Goal: Information Seeking & Learning: Learn about a topic

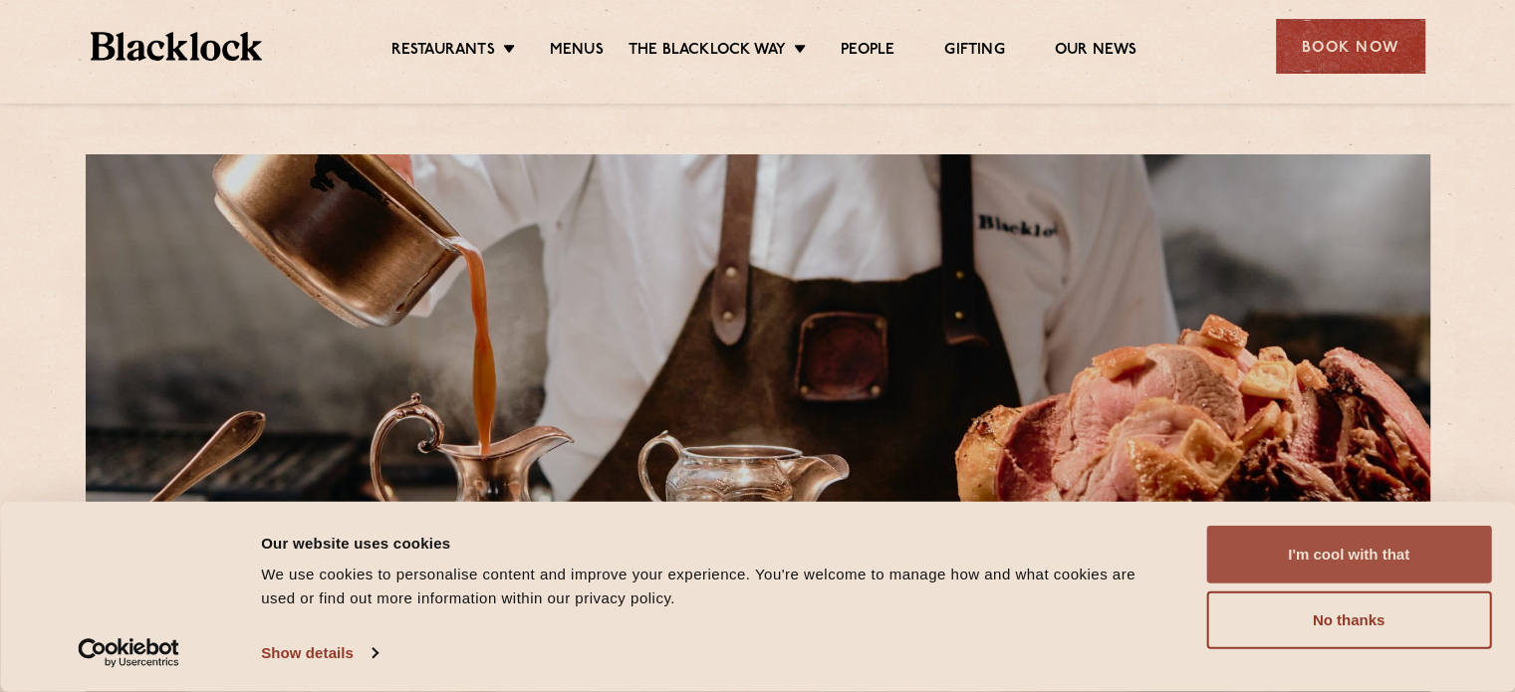
click at [1335, 561] on button "I'm cool with that" at bounding box center [1348, 555] width 285 height 58
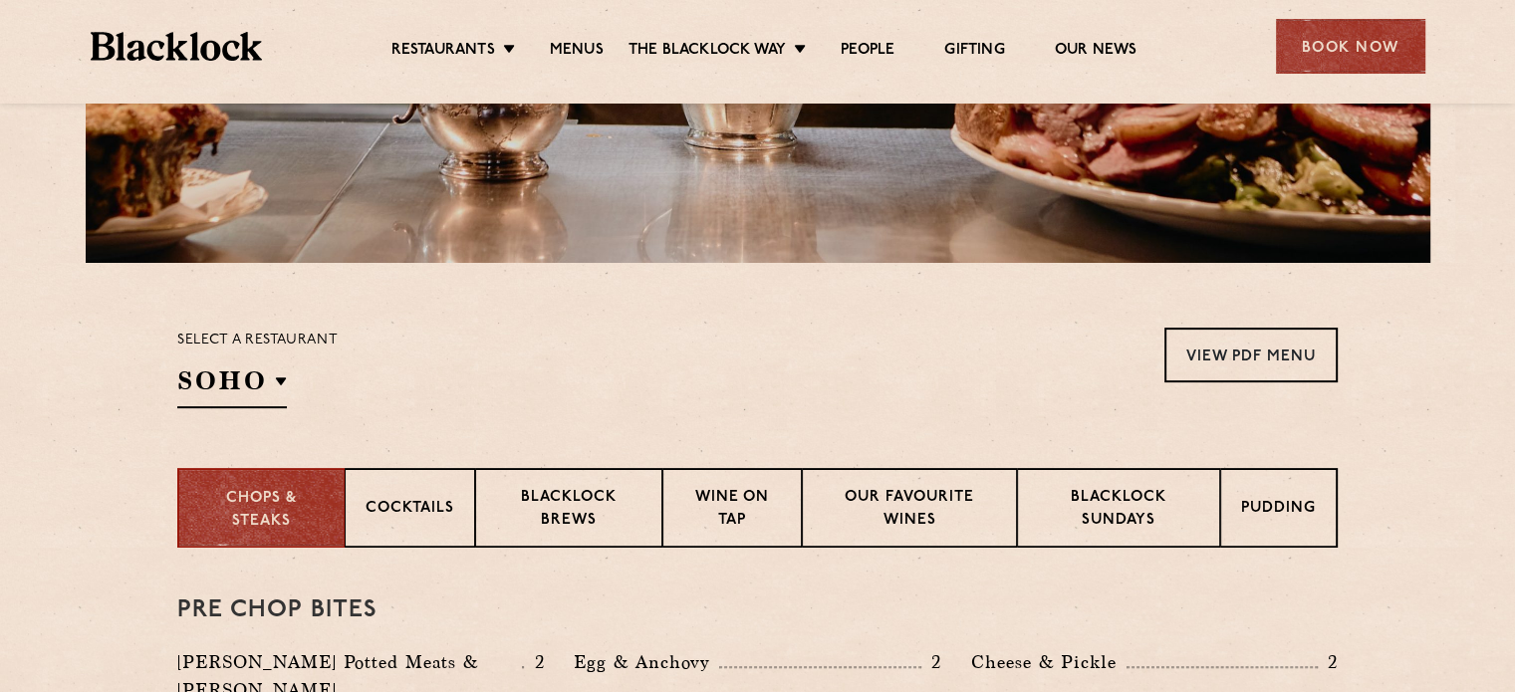
scroll to position [453, 0]
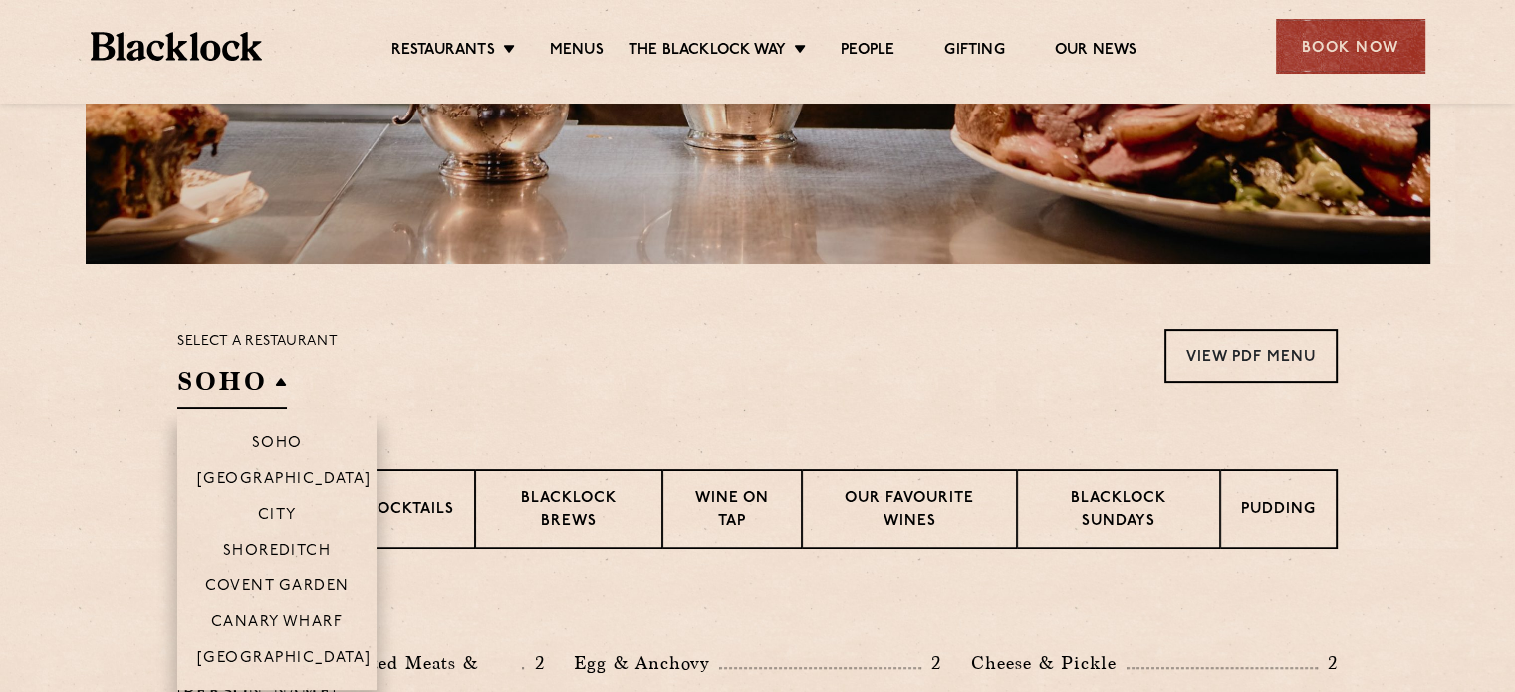
click at [261, 400] on h2 "SOHO" at bounding box center [232, 387] width 110 height 45
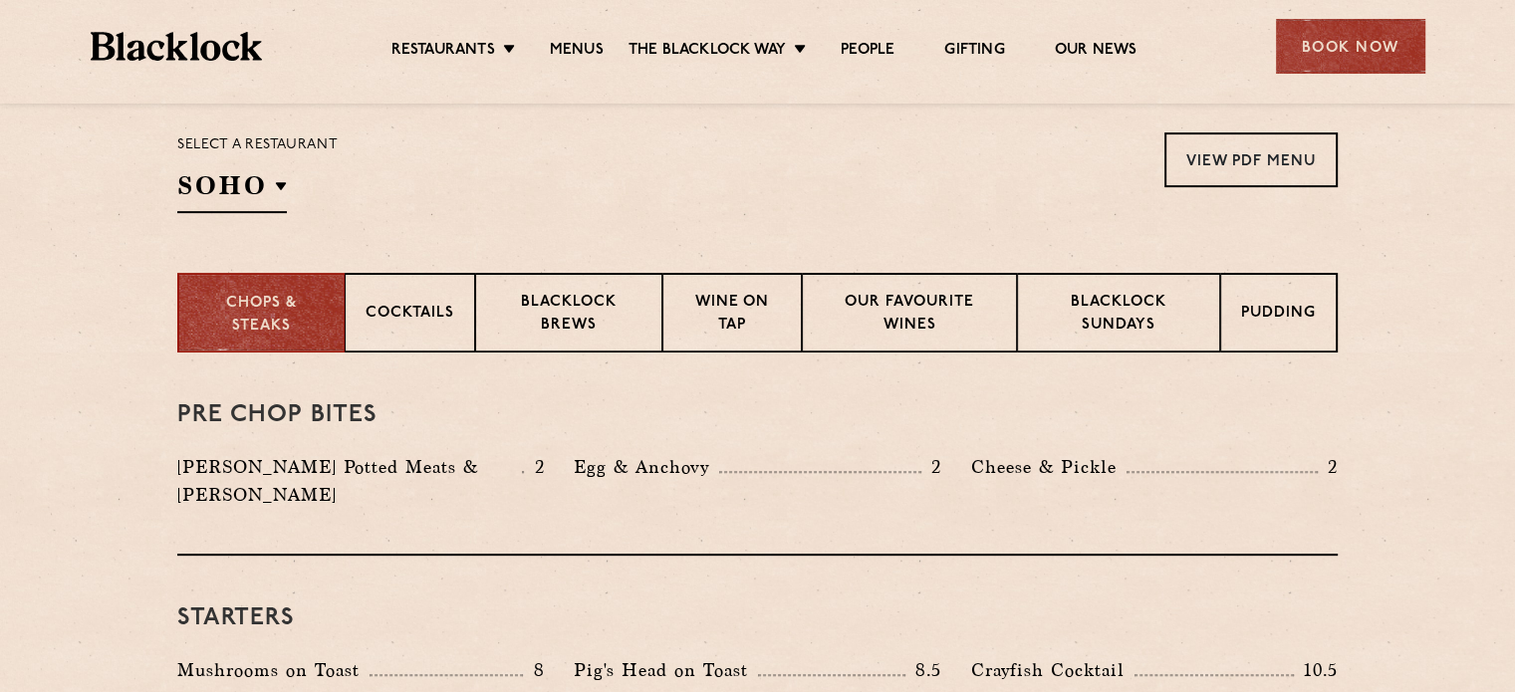
scroll to position [637, 0]
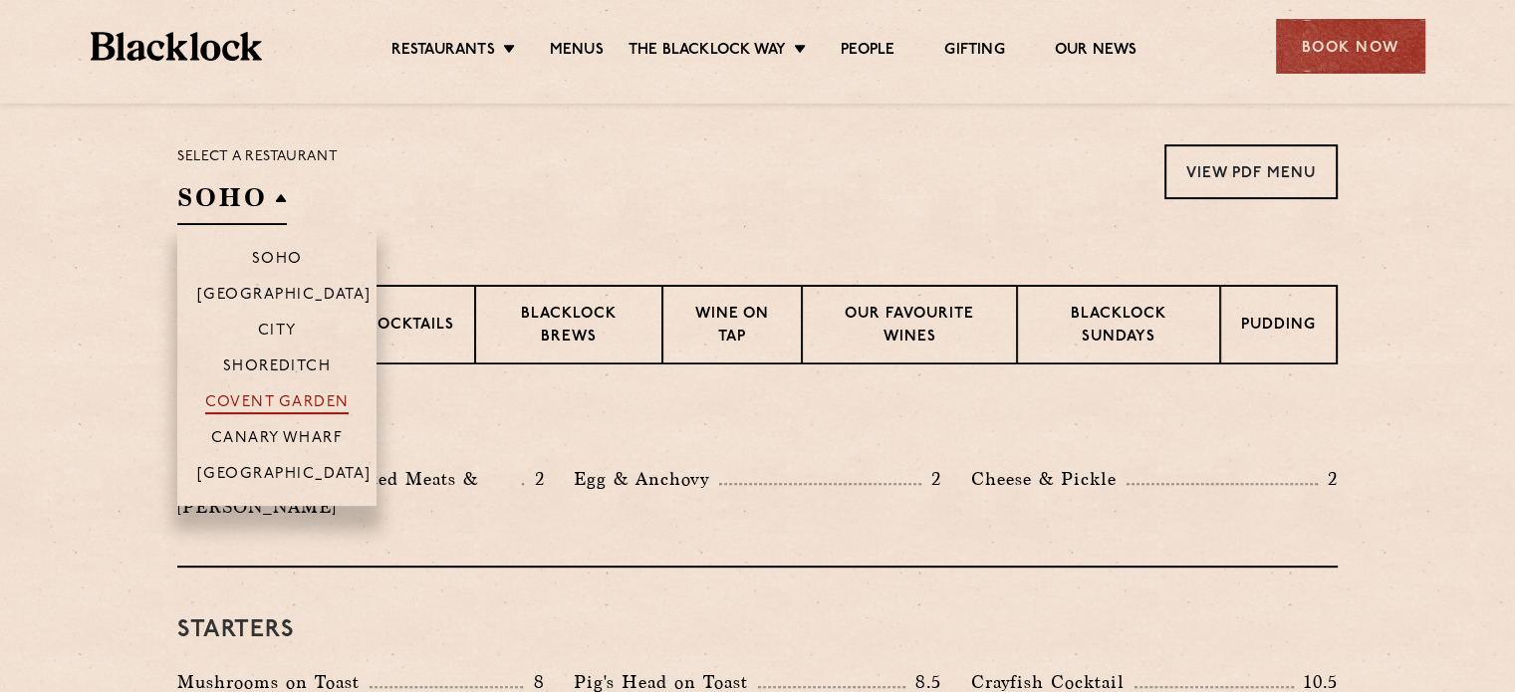
click at [277, 401] on p "Covent Garden" at bounding box center [277, 404] width 144 height 20
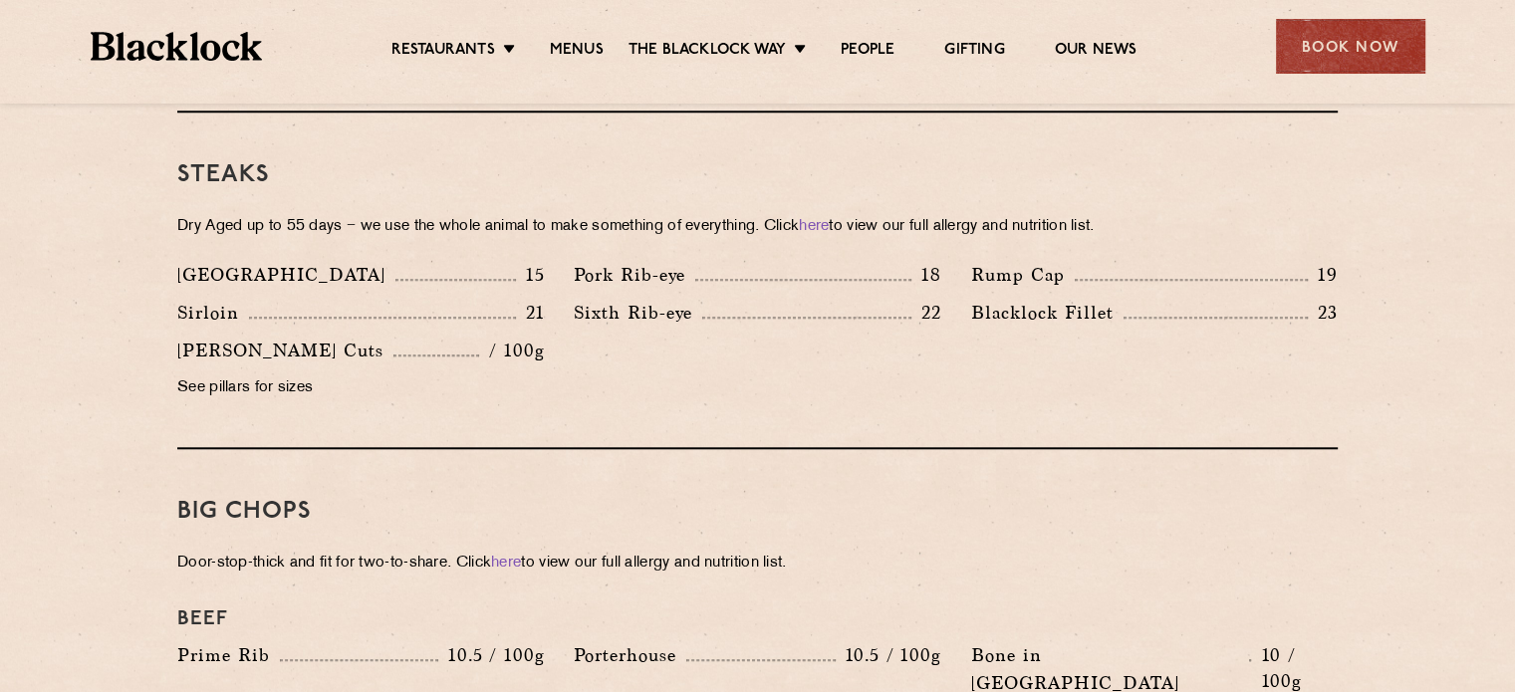
scroll to position [1843, 0]
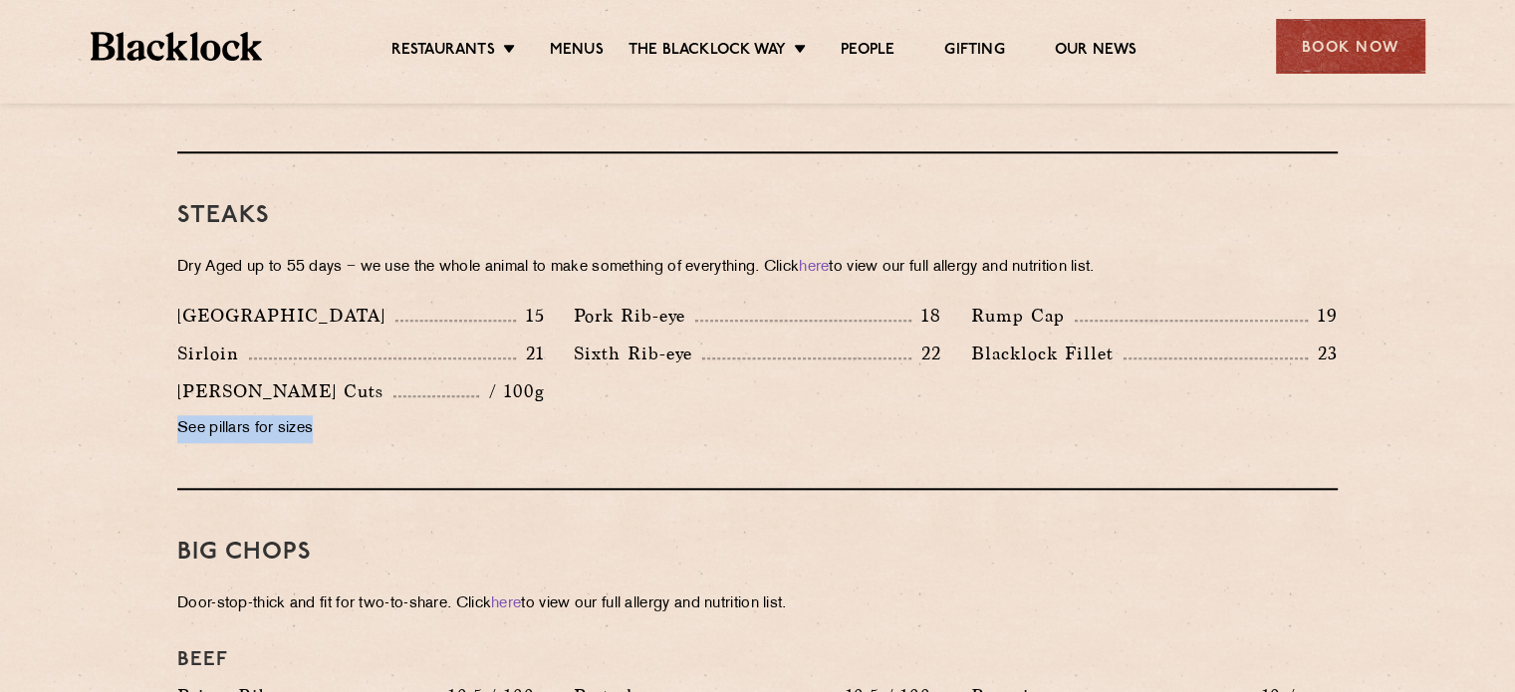
drag, startPoint x: 319, startPoint y: 390, endPoint x: 175, endPoint y: 389, distance: 143.4
click at [175, 389] on div "[PERSON_NAME] Cuts / 100g See pillars for sizes" at bounding box center [360, 415] width 396 height 76
click at [334, 415] on p "See pillars for sizes" at bounding box center [360, 429] width 367 height 28
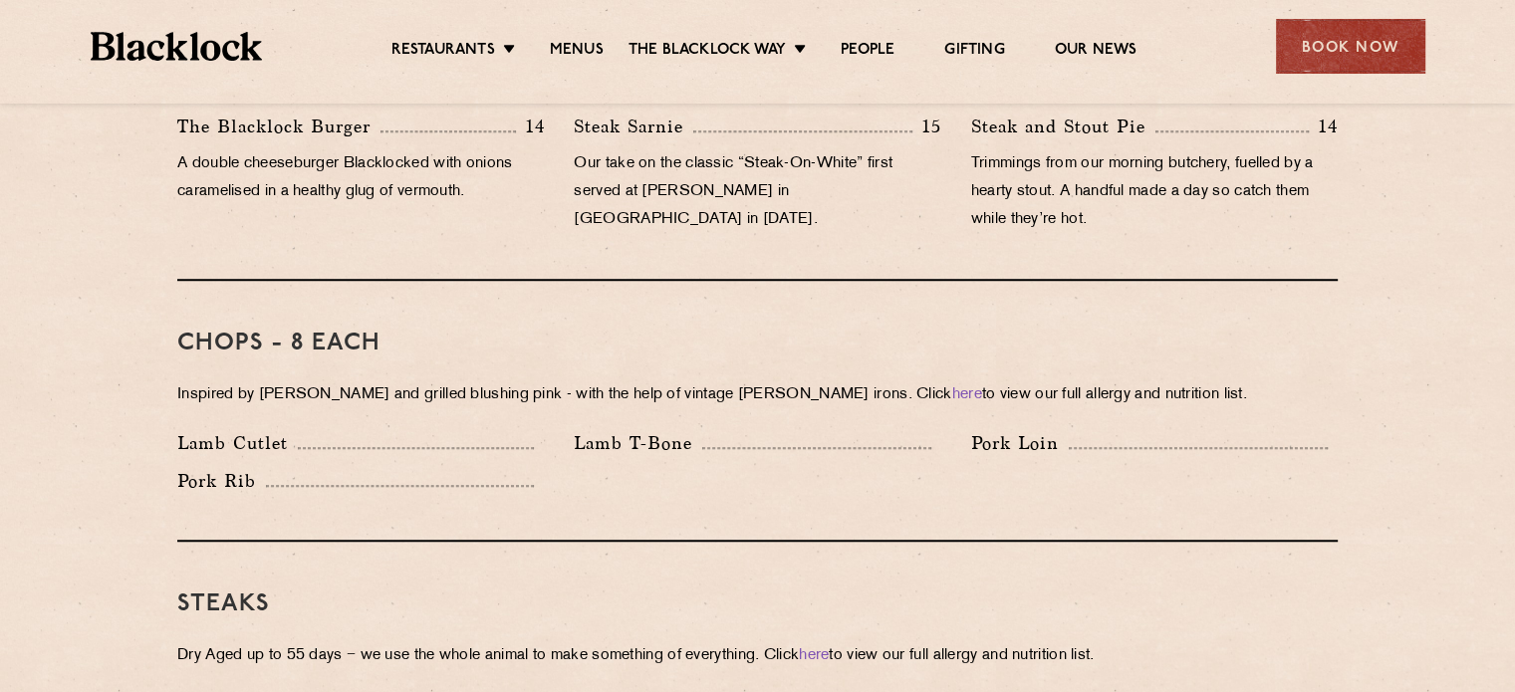
scroll to position [1474, 0]
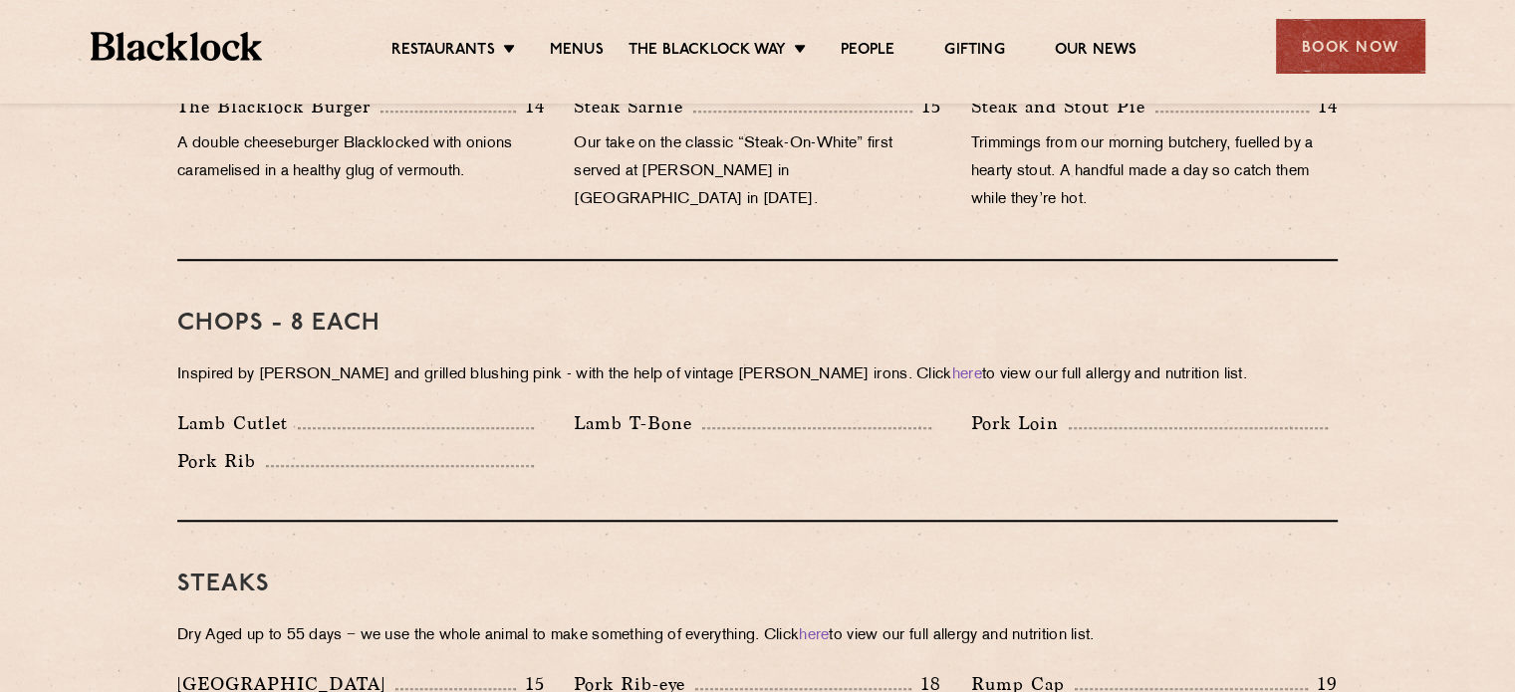
click at [753, 409] on div "Lamb T-Bone" at bounding box center [757, 423] width 367 height 28
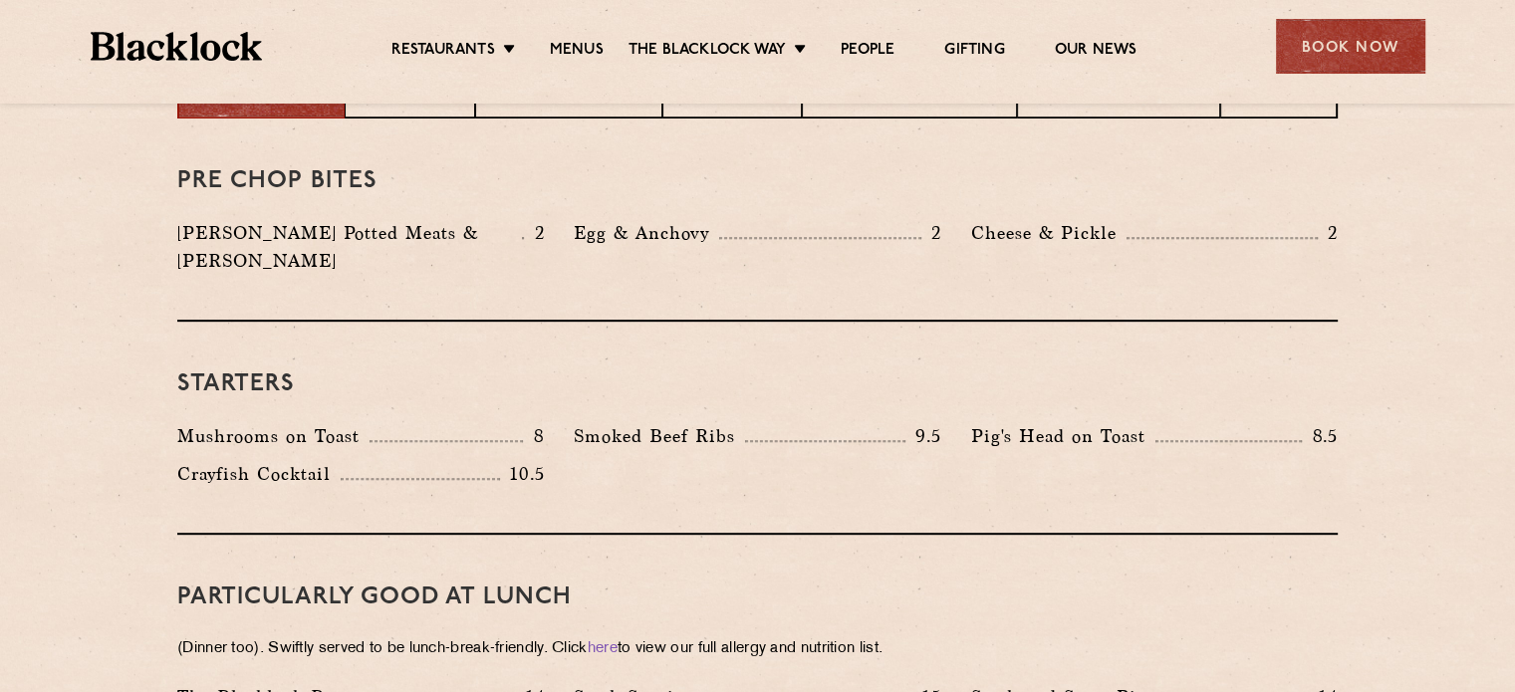
scroll to position [593, 0]
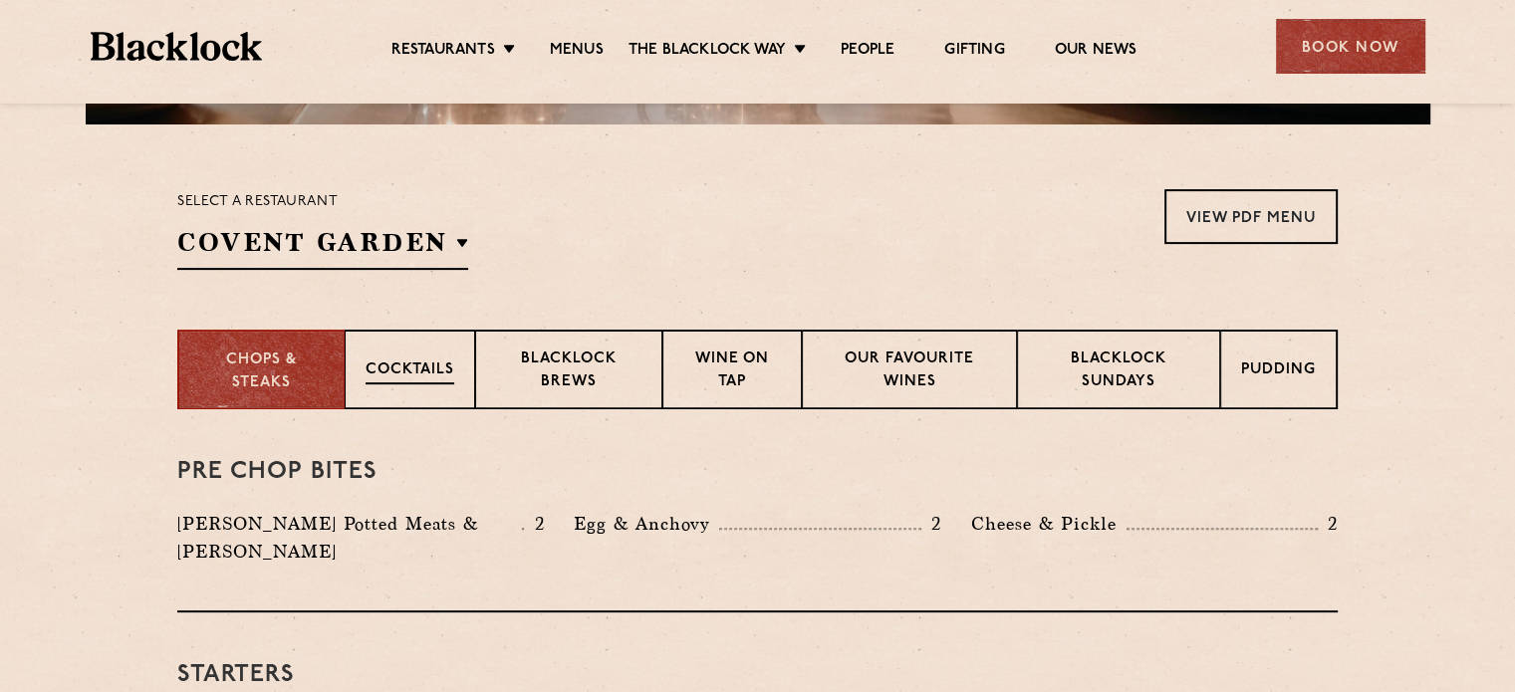
click at [436, 385] on div "Cocktails" at bounding box center [410, 370] width 130 height 80
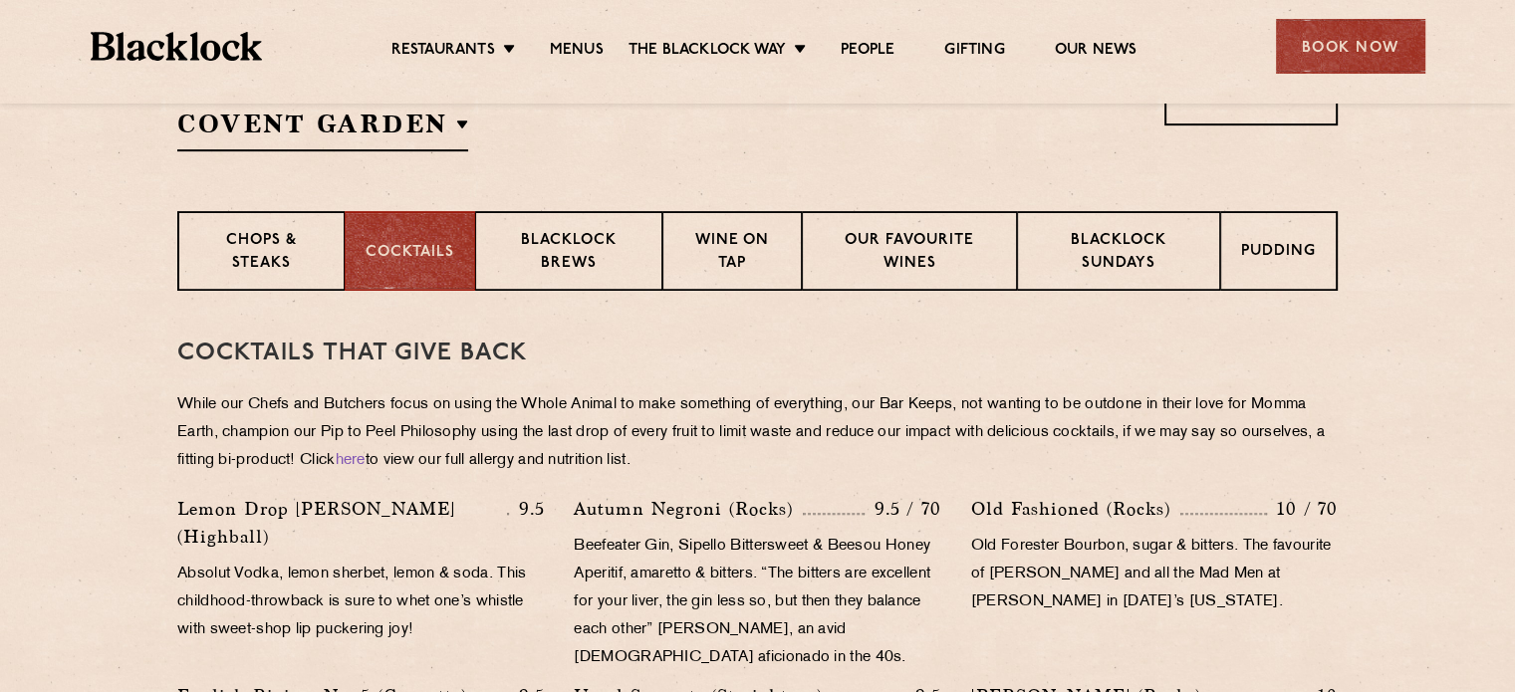
scroll to position [709, 0]
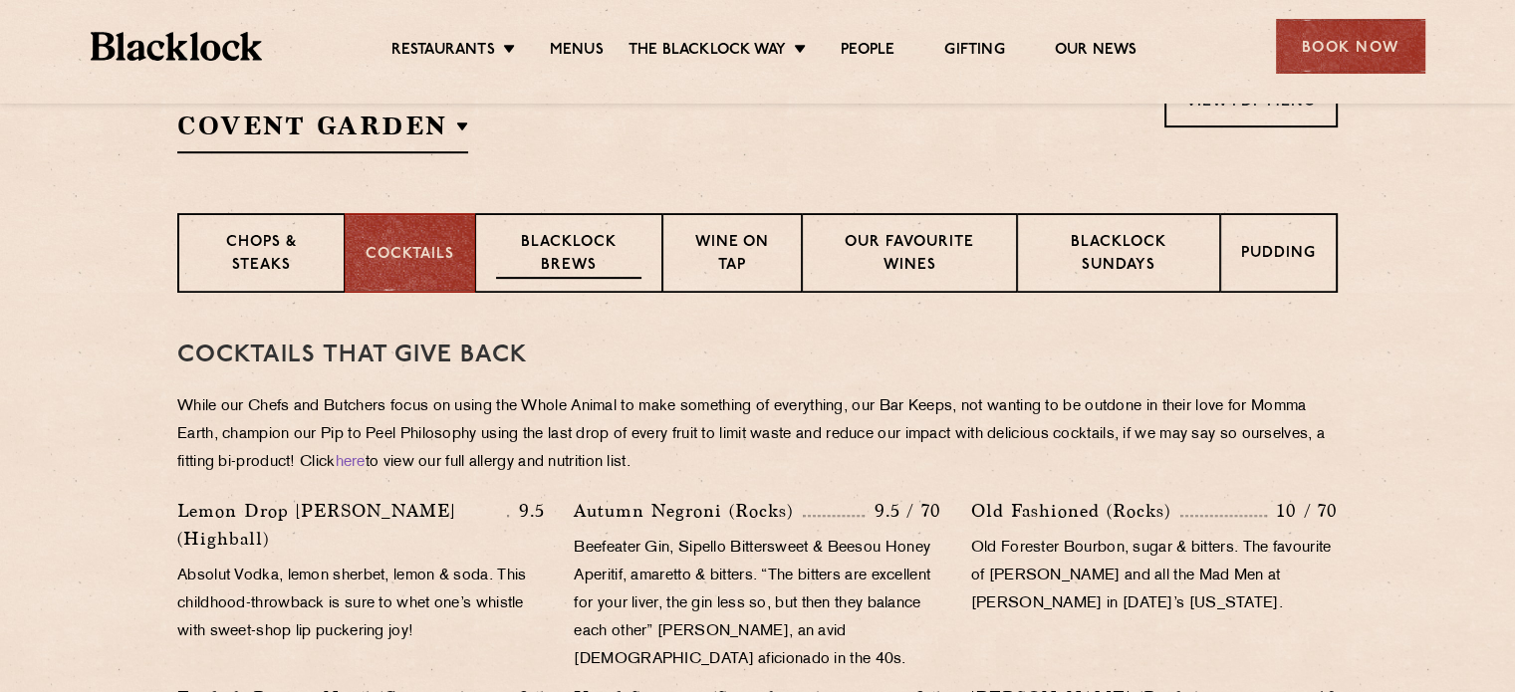
click at [586, 262] on p "Blacklock Brews" at bounding box center [568, 255] width 145 height 47
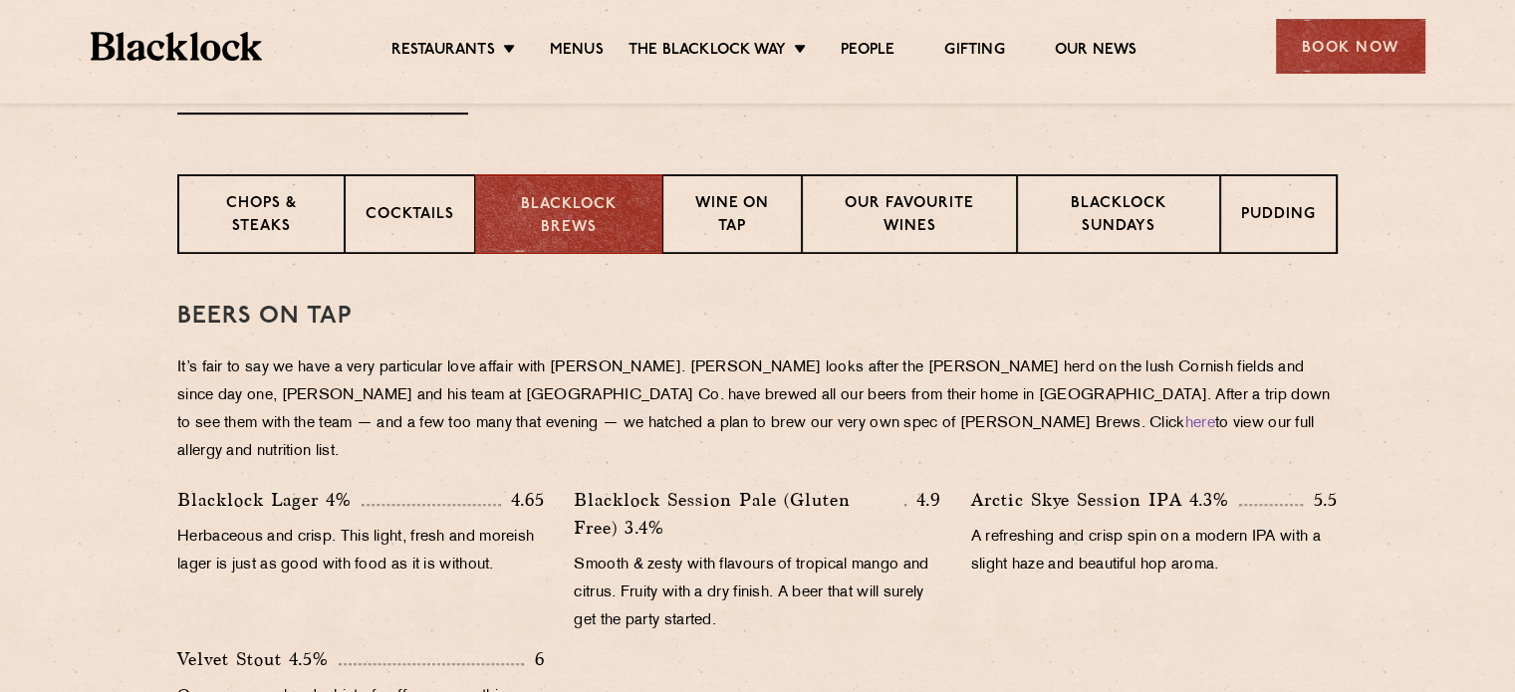
scroll to position [739, 0]
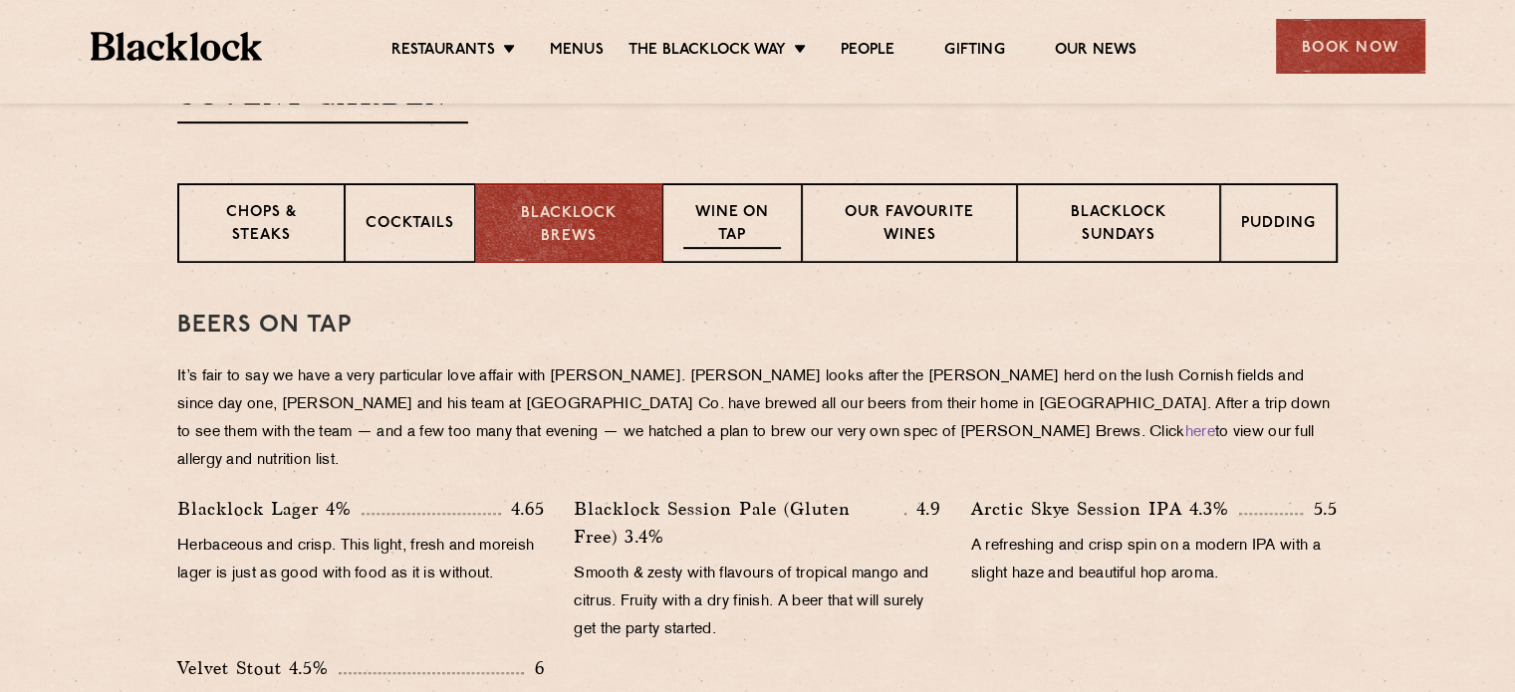
click at [723, 232] on p "Wine on Tap" at bounding box center [732, 225] width 98 height 47
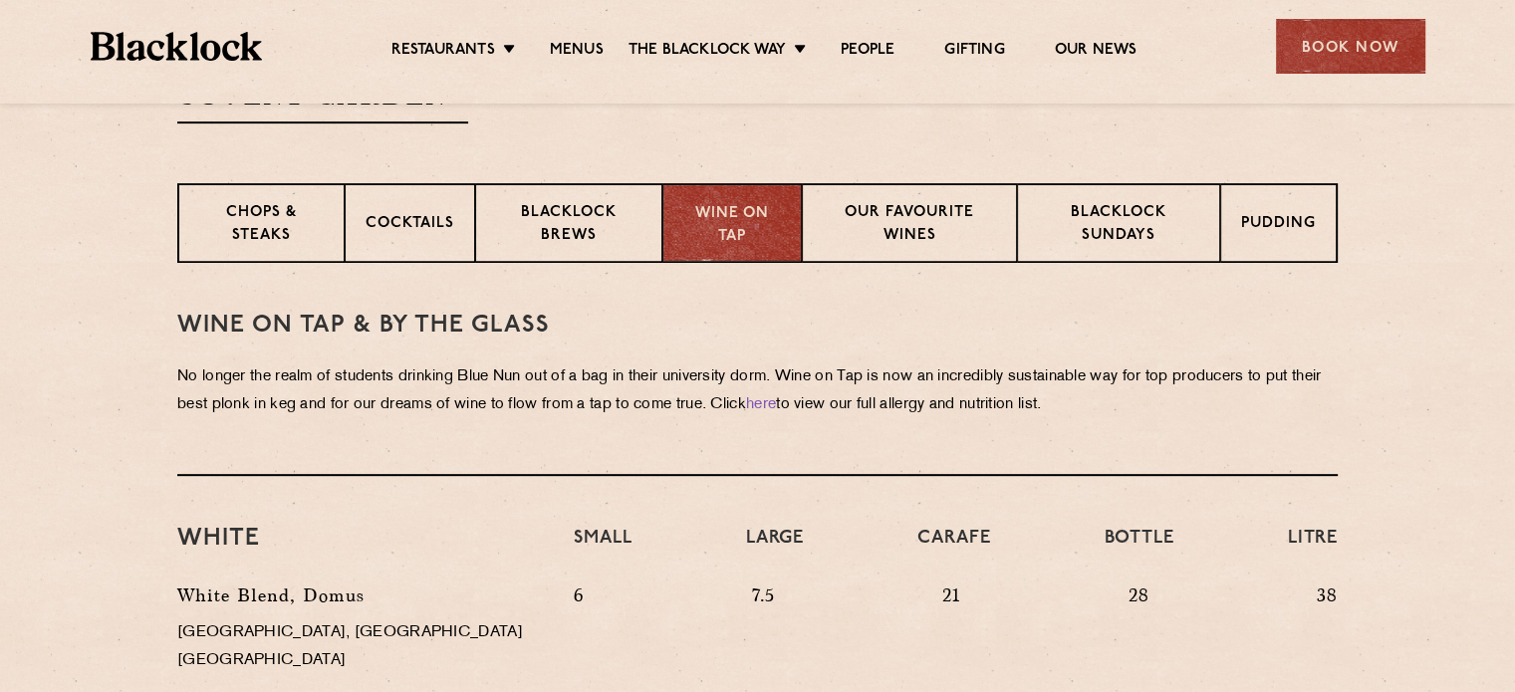
click at [723, 232] on p "Wine on Tap" at bounding box center [732, 225] width 98 height 45
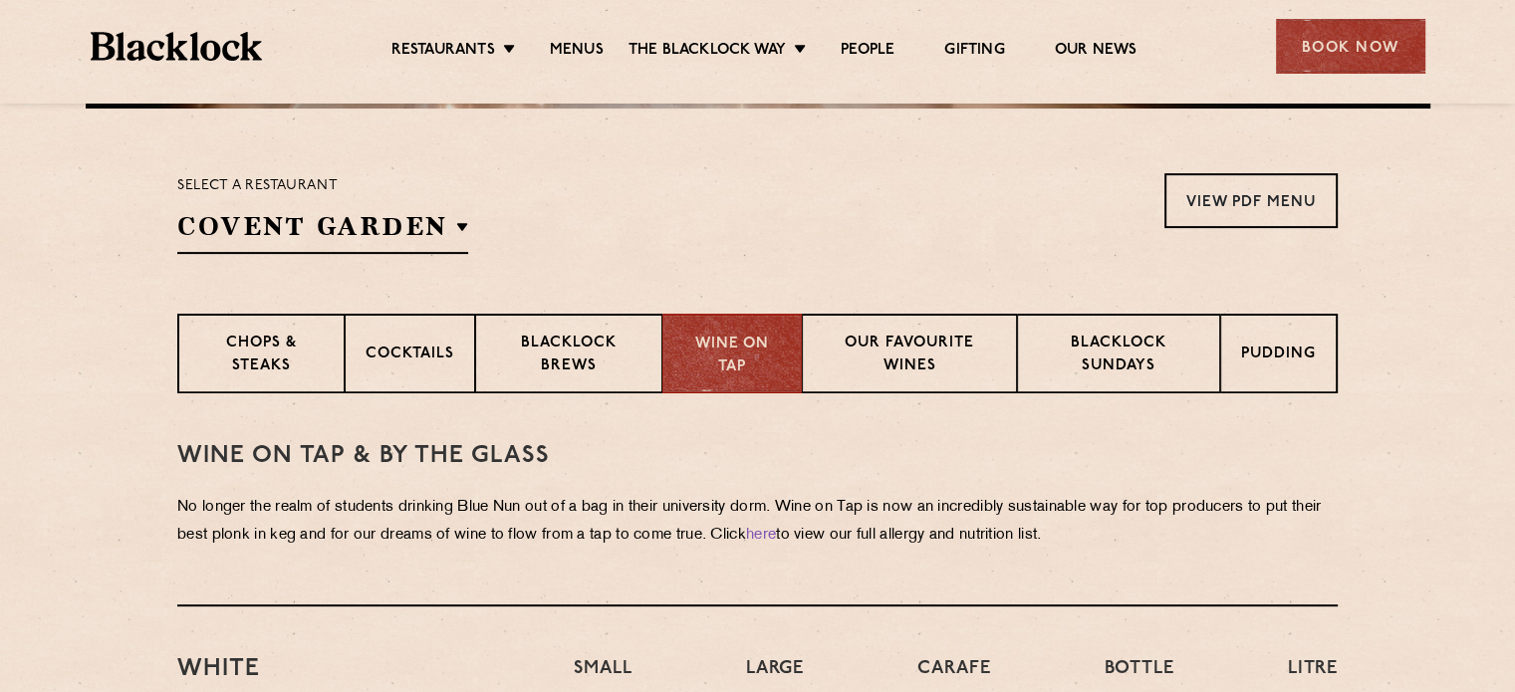
scroll to position [604, 0]
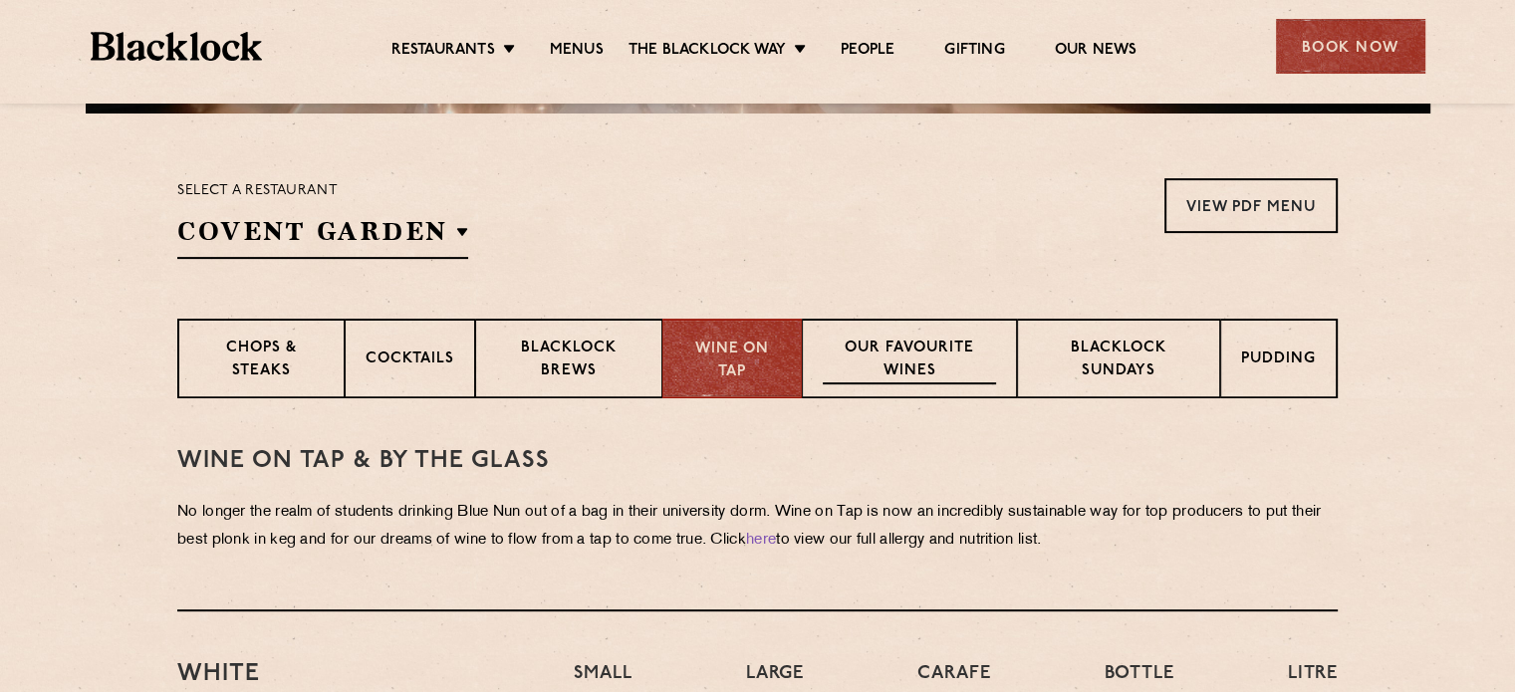
click at [919, 367] on p "Our favourite wines" at bounding box center [909, 361] width 172 height 47
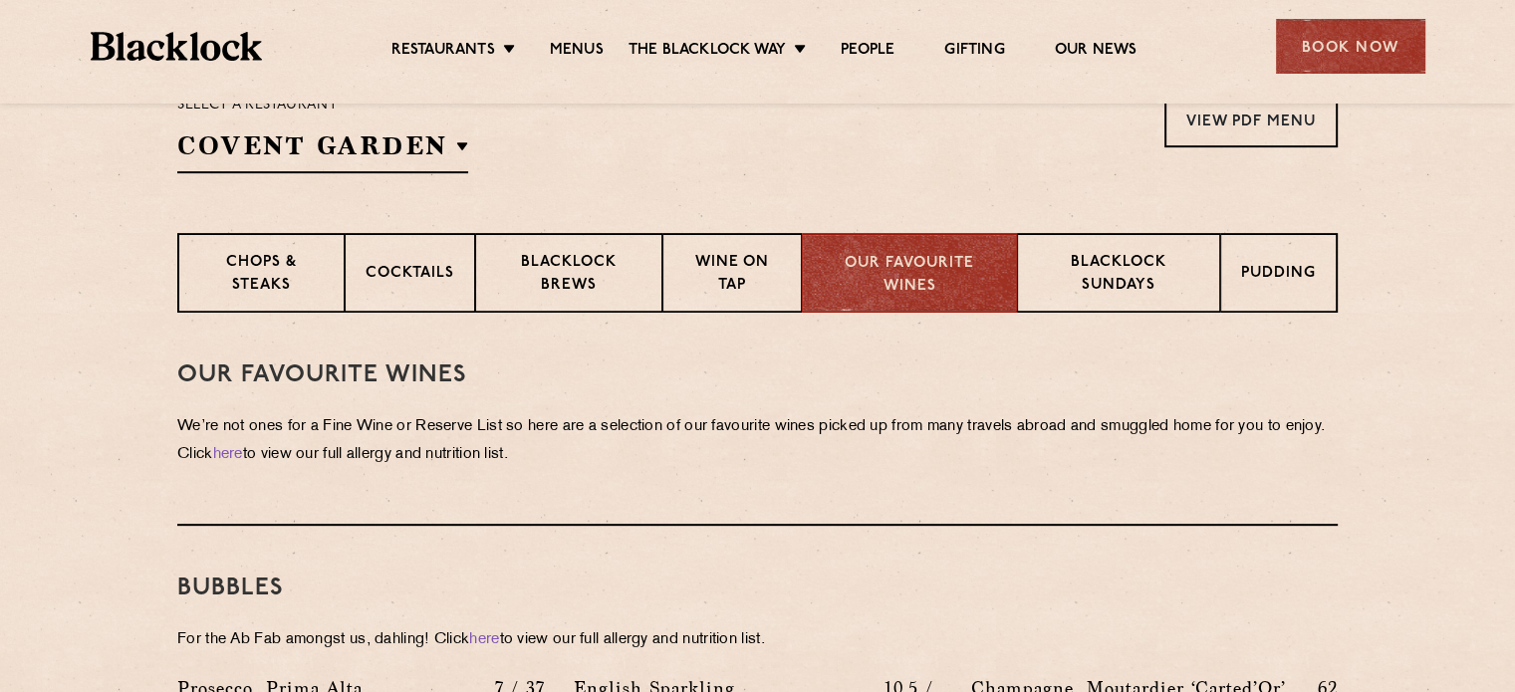
scroll to position [684, 0]
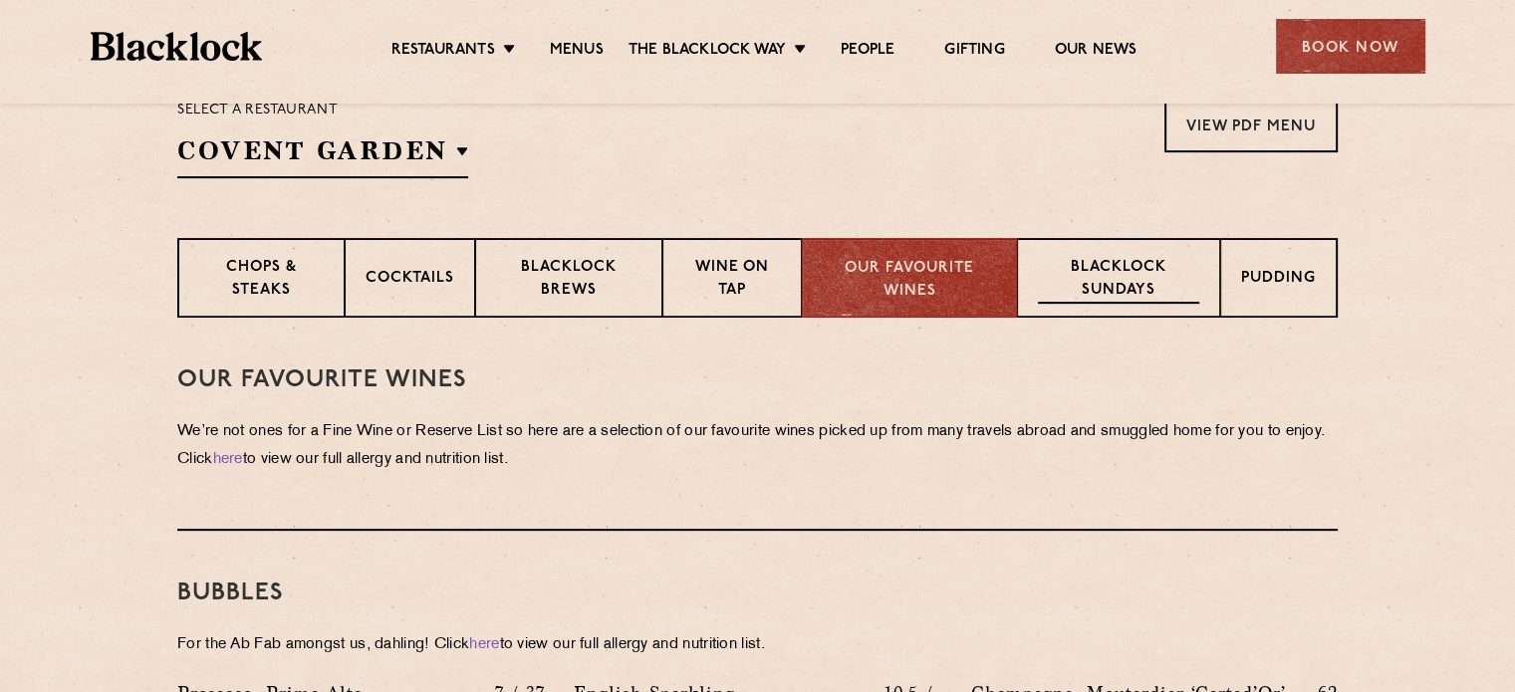
click at [1099, 272] on p "Blacklock Sundays" at bounding box center [1118, 280] width 161 height 47
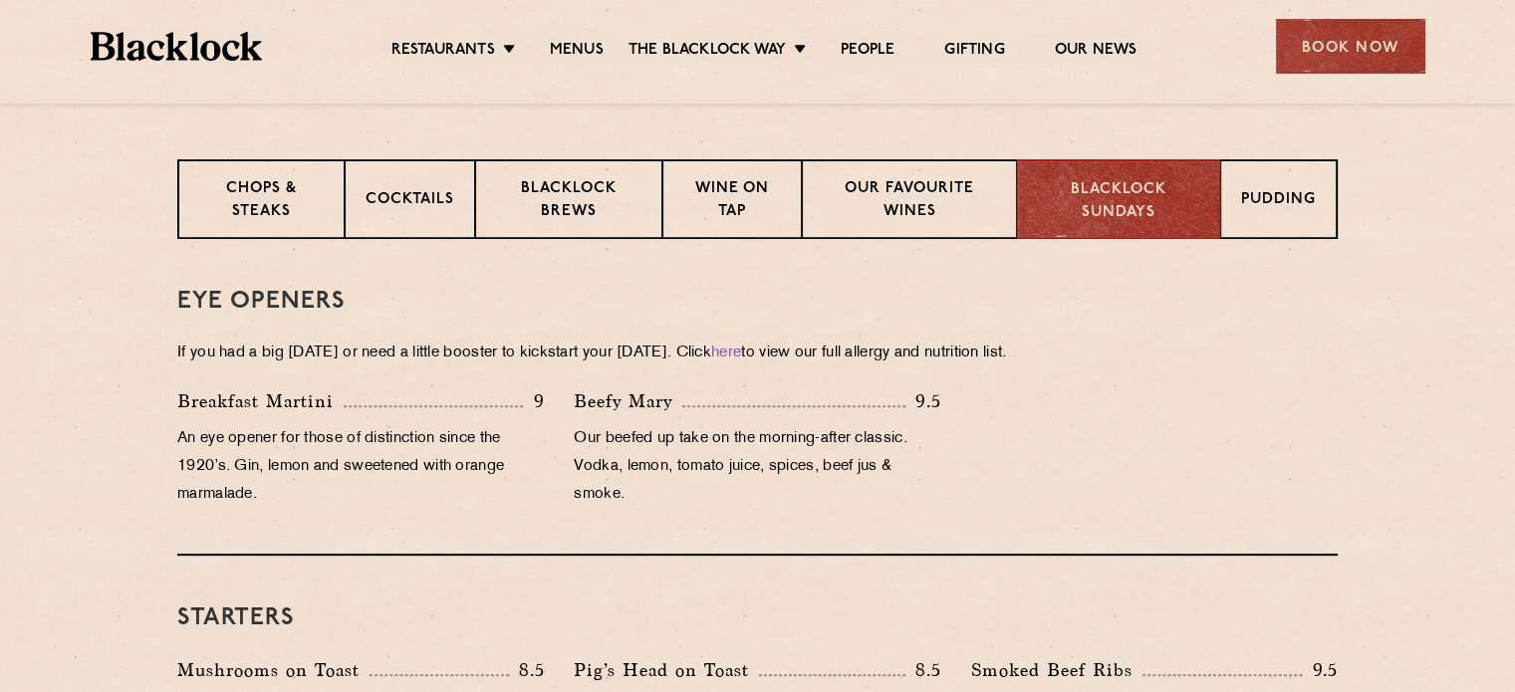
scroll to position [760, 0]
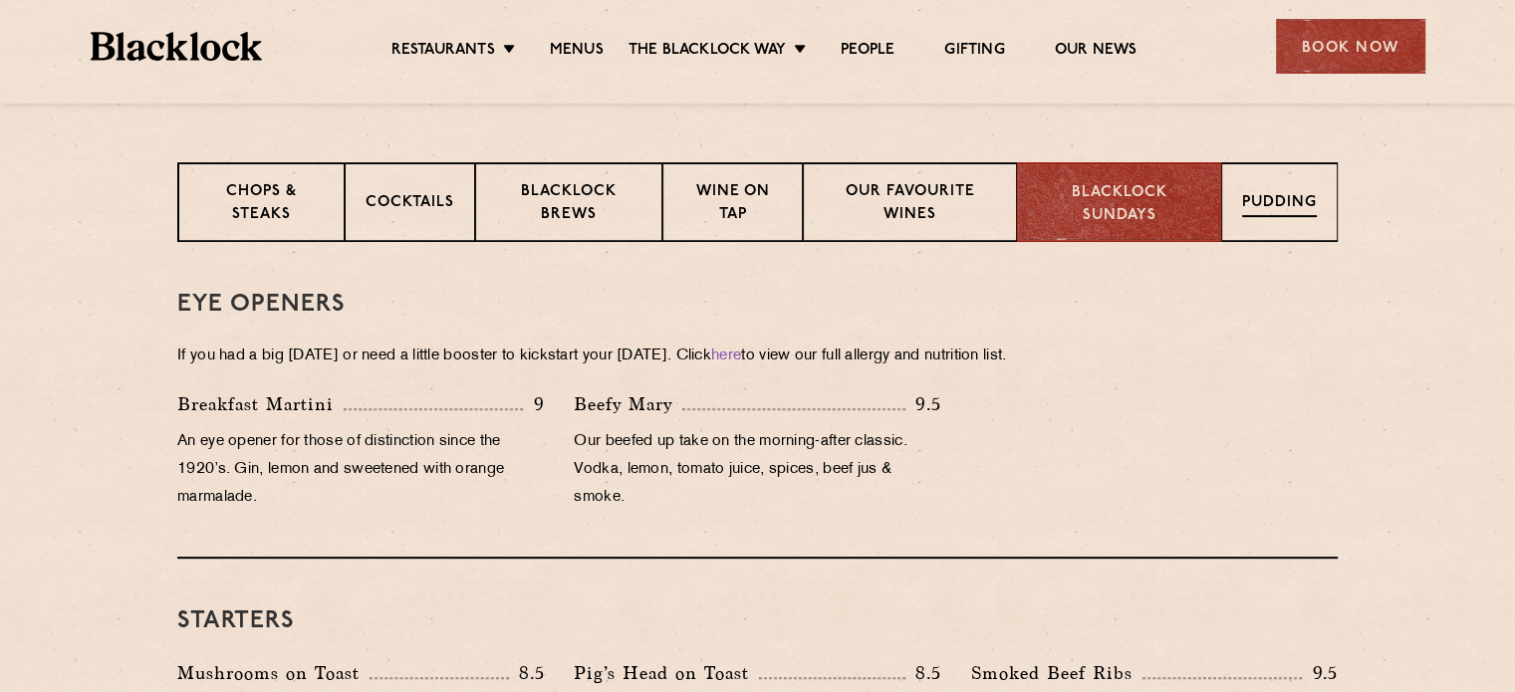
click at [1268, 239] on div "Pudding" at bounding box center [1279, 202] width 117 height 80
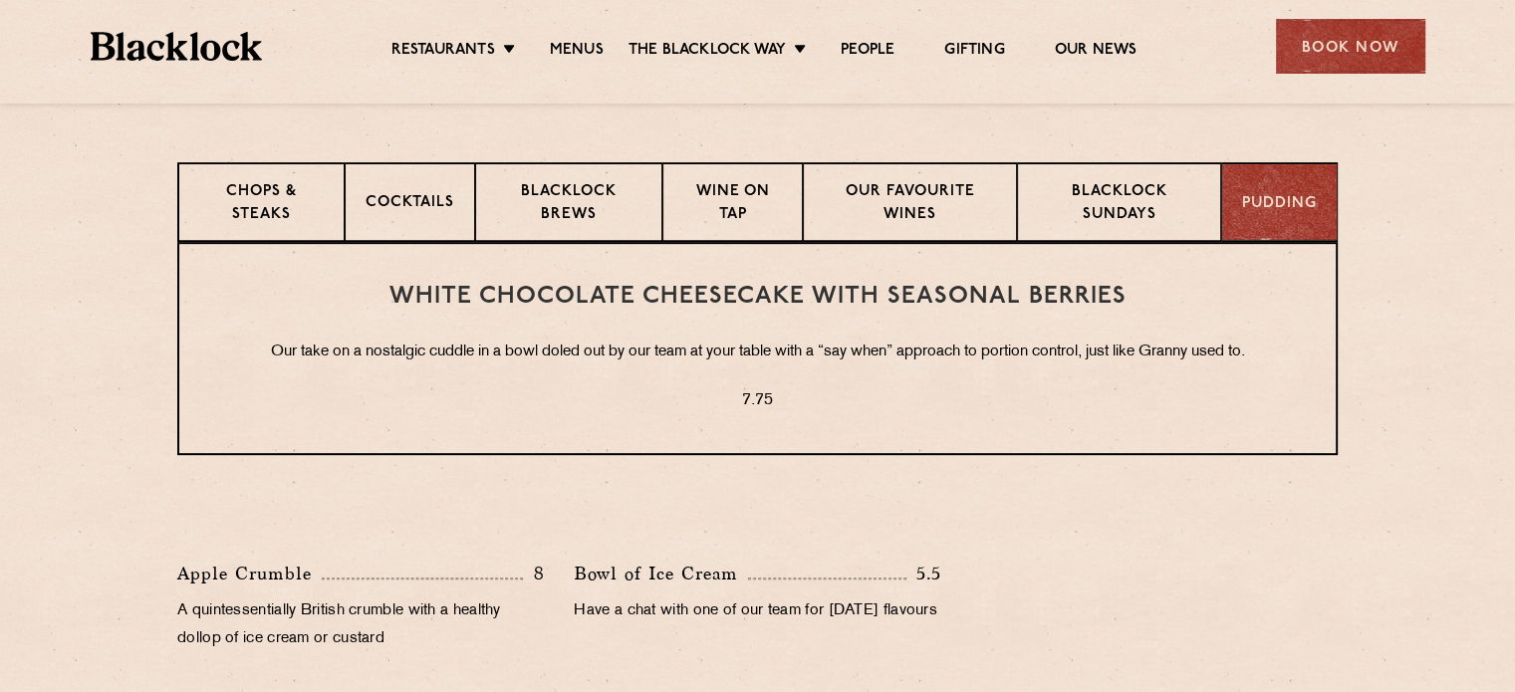
click at [1268, 239] on div "Pudding" at bounding box center [1279, 202] width 117 height 80
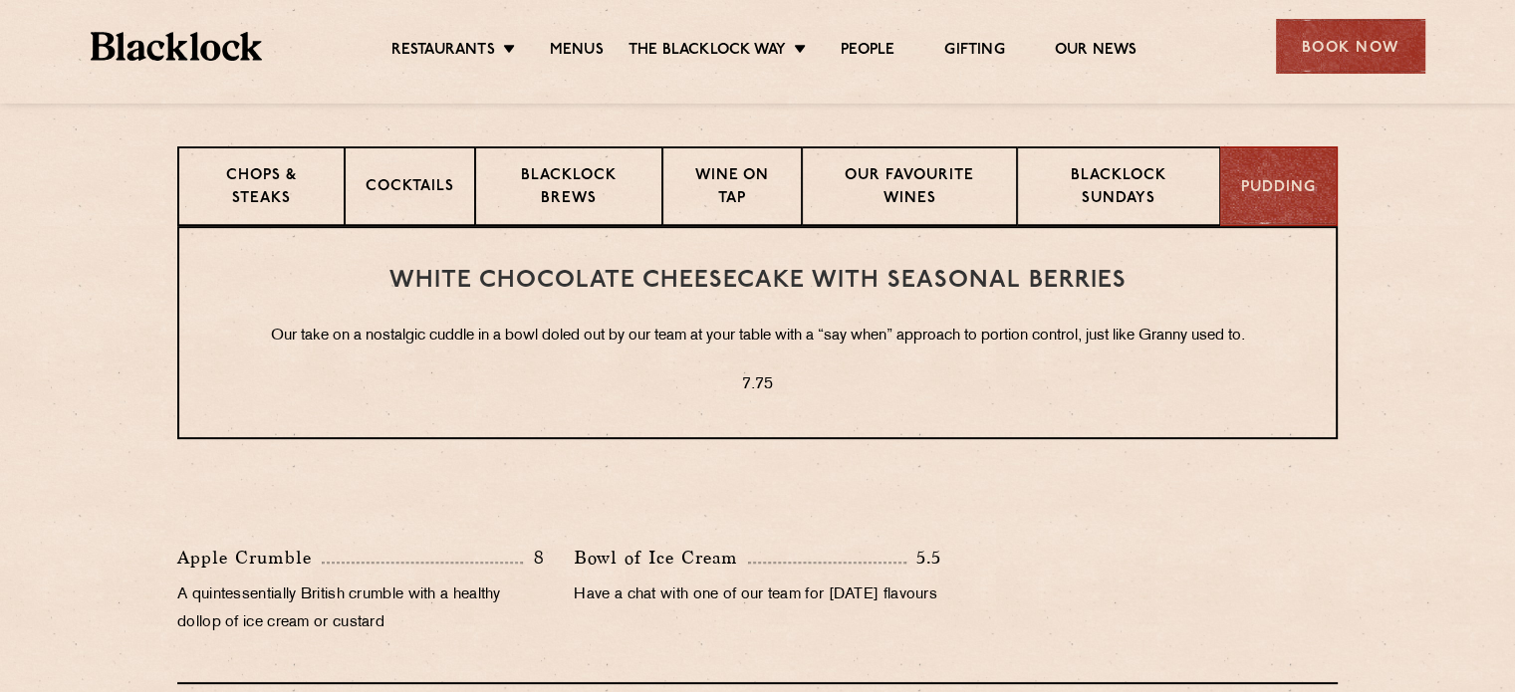
scroll to position [745, 0]
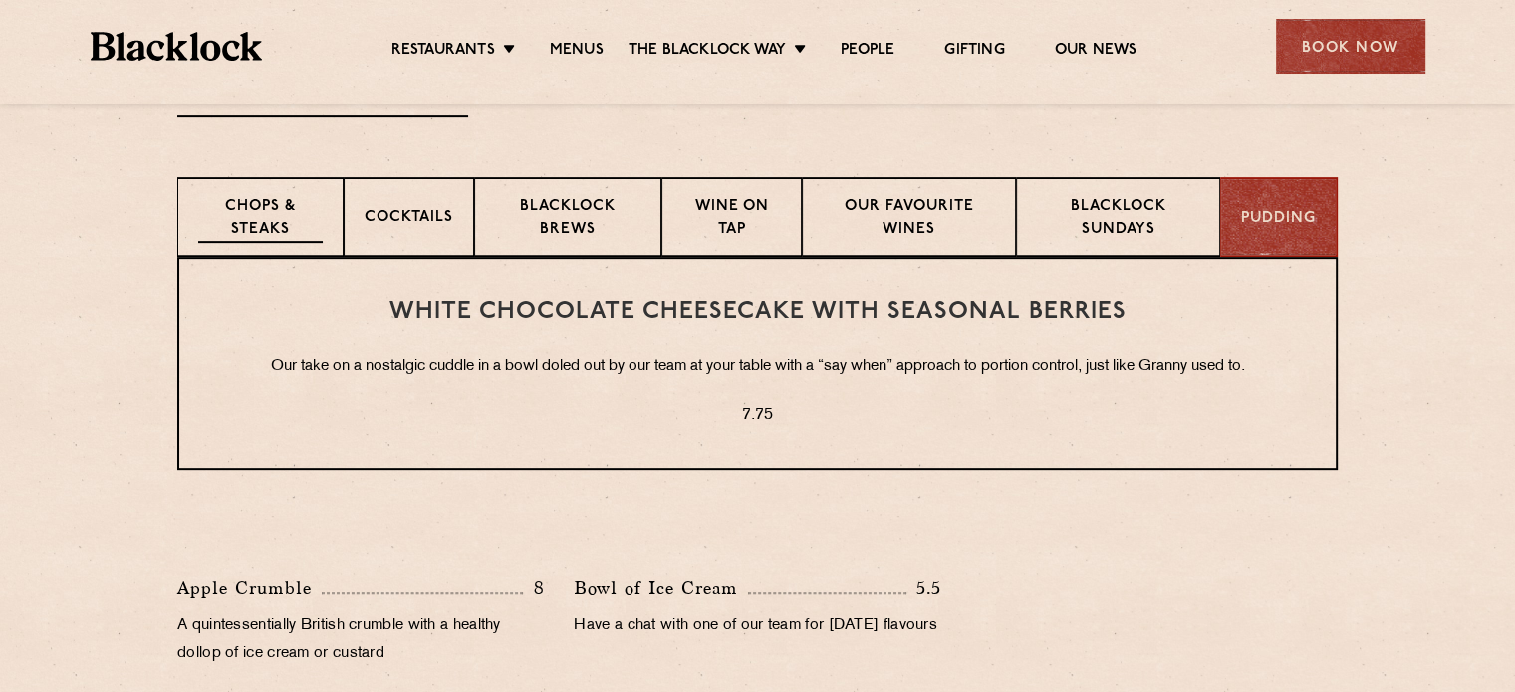
click at [298, 239] on p "Chops & Steaks" at bounding box center [260, 219] width 125 height 47
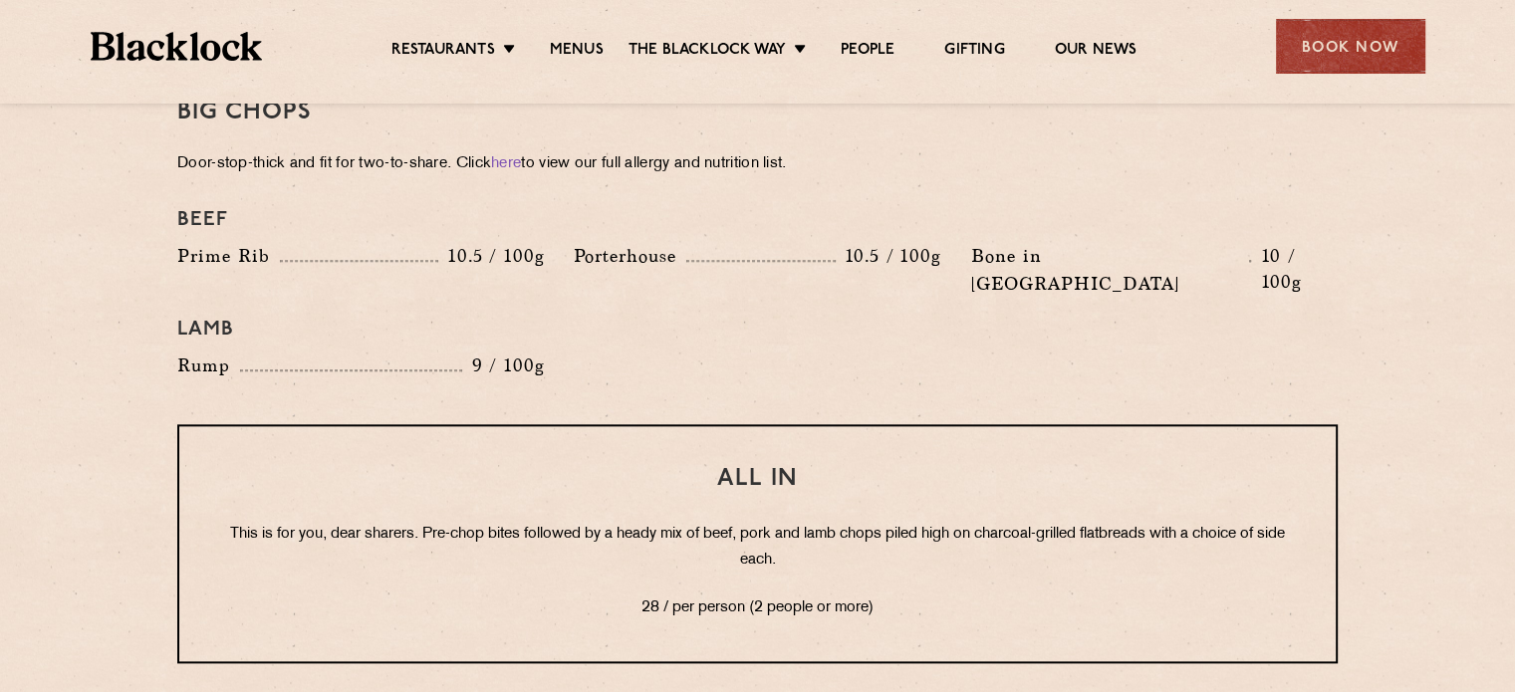
scroll to position [2283, 0]
